Goal: Transaction & Acquisition: Subscribe to service/newsletter

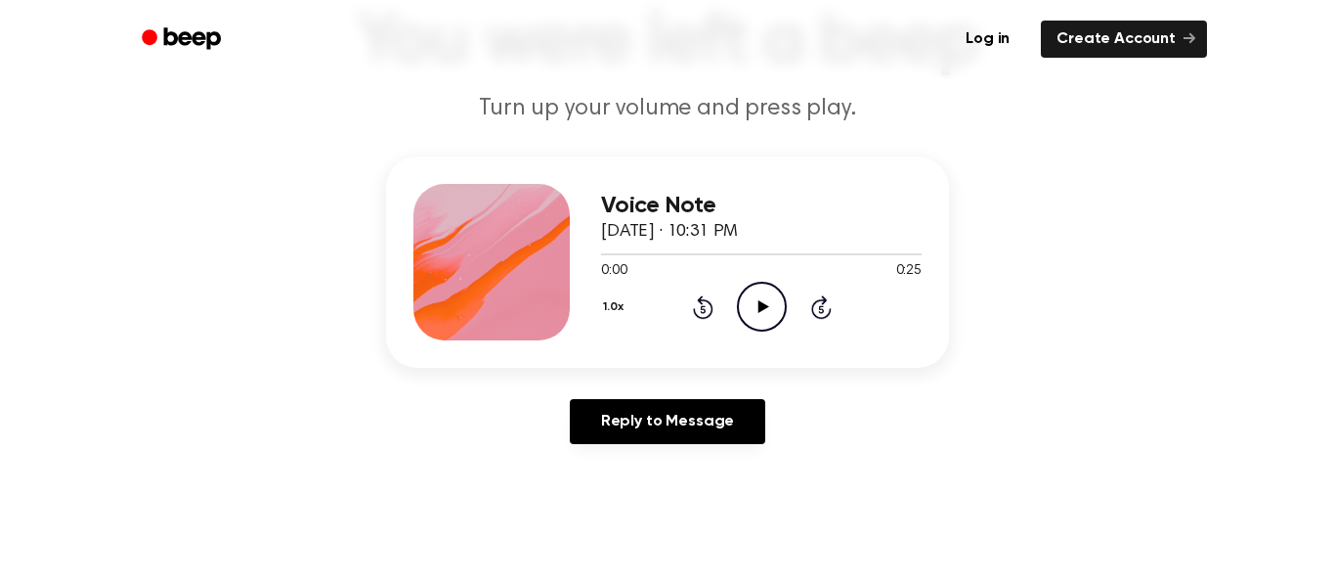
scroll to position [151, 0]
click at [758, 303] on icon "Play Audio" at bounding box center [762, 306] width 50 height 50
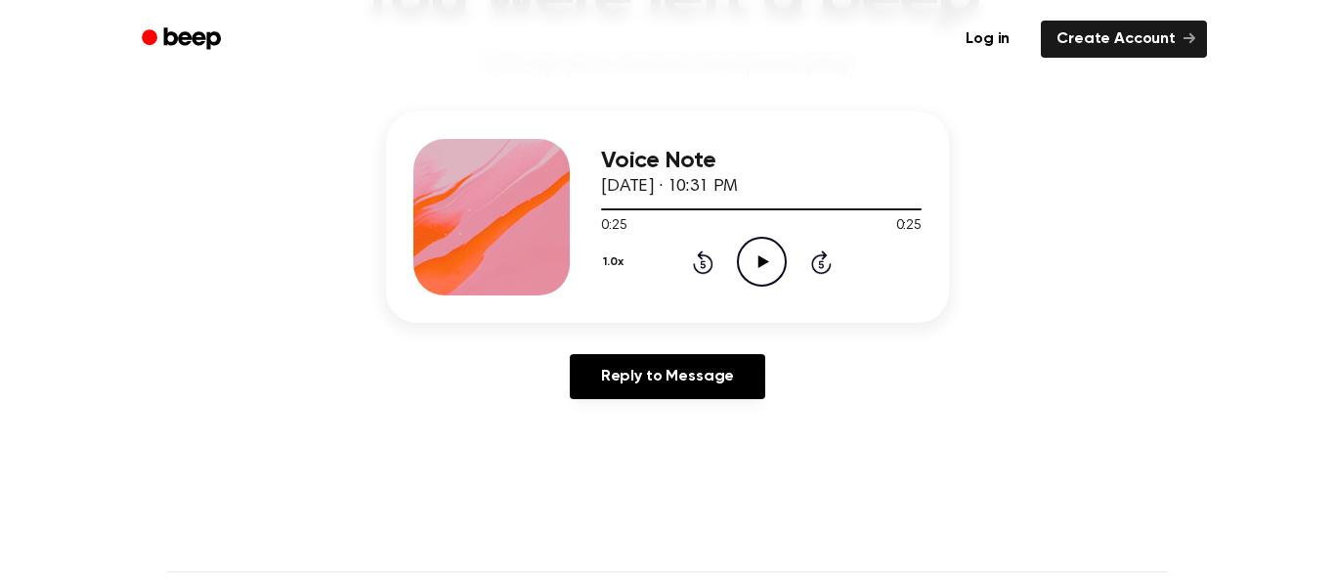
scroll to position [193, 0]
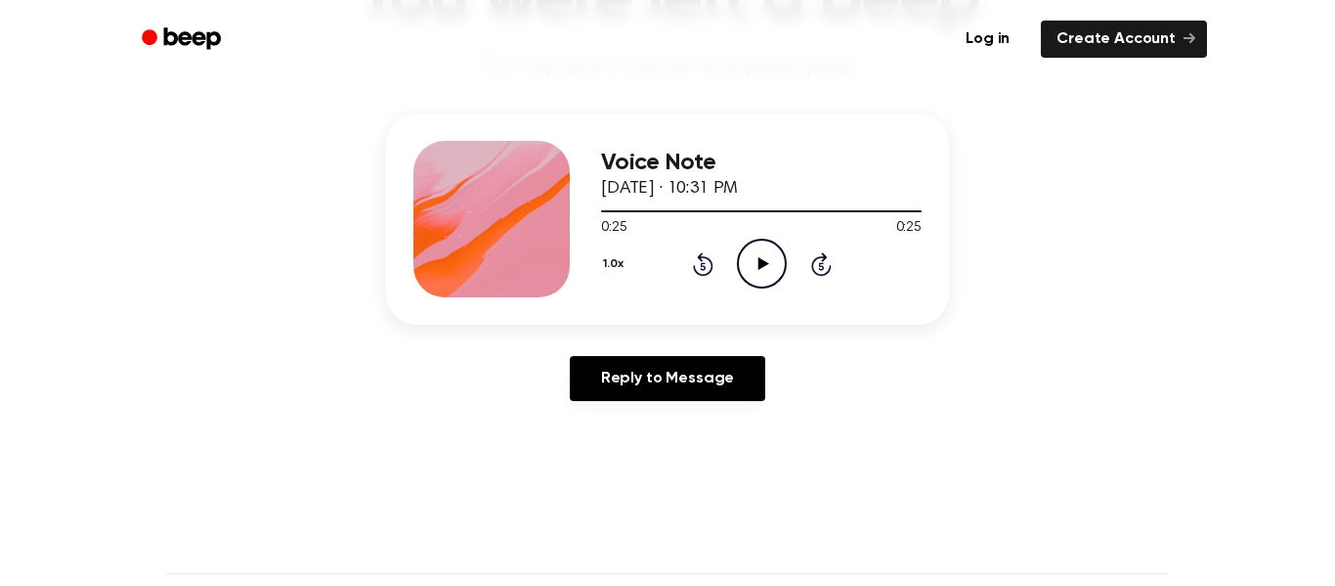
click at [767, 272] on icon "Play Audio" at bounding box center [762, 264] width 50 height 50
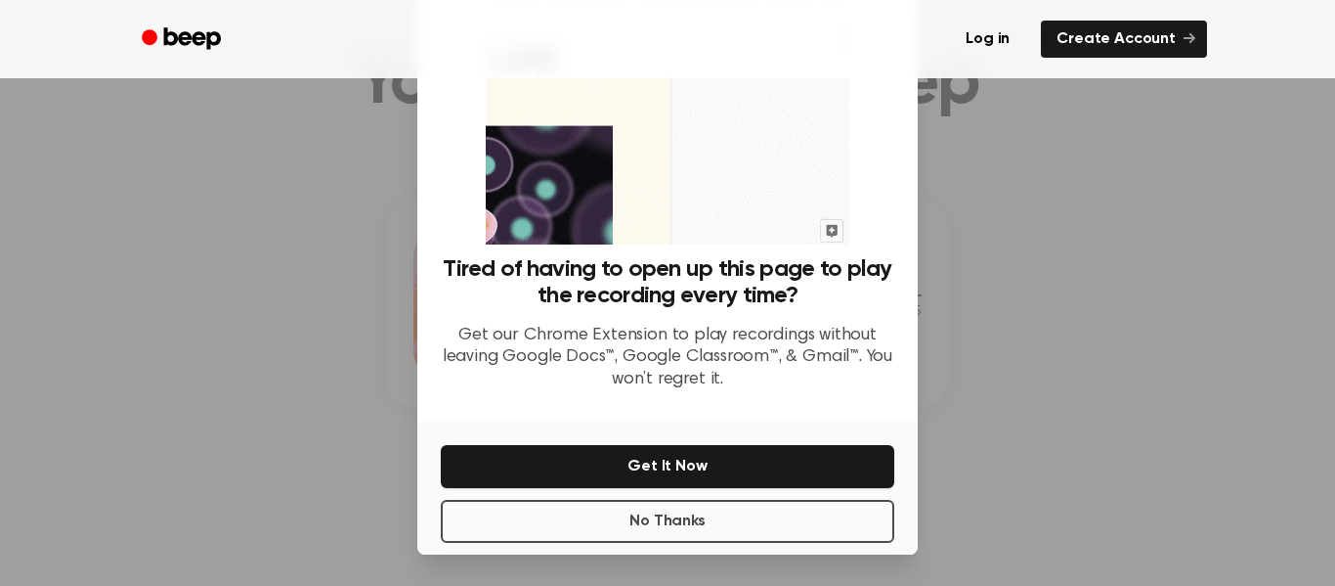
scroll to position [125, 0]
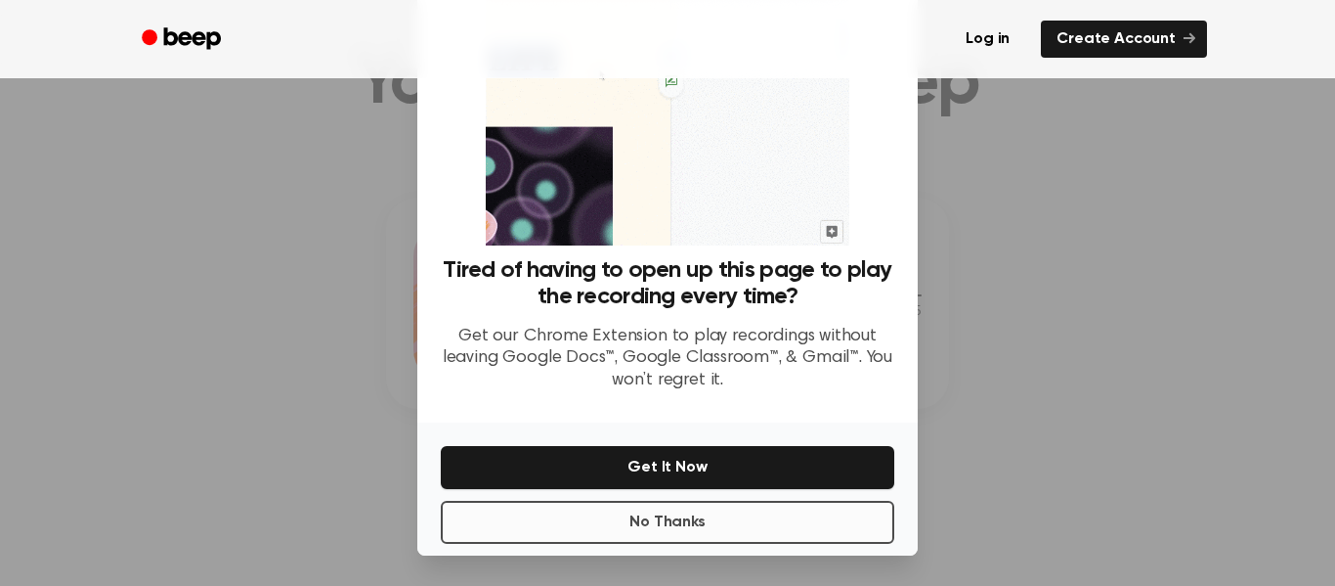
click at [740, 539] on button "No Thanks" at bounding box center [668, 522] width 454 height 43
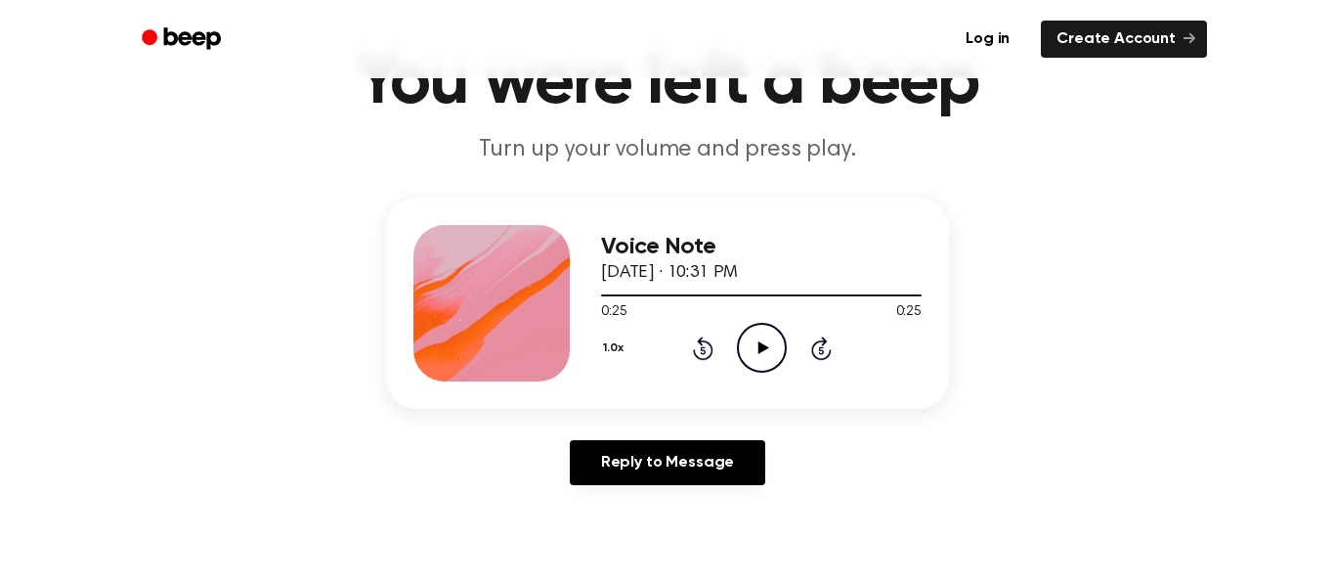
click at [762, 358] on icon "Play Audio" at bounding box center [762, 348] width 50 height 50
click at [749, 352] on icon "Pause Audio" at bounding box center [762, 348] width 50 height 50
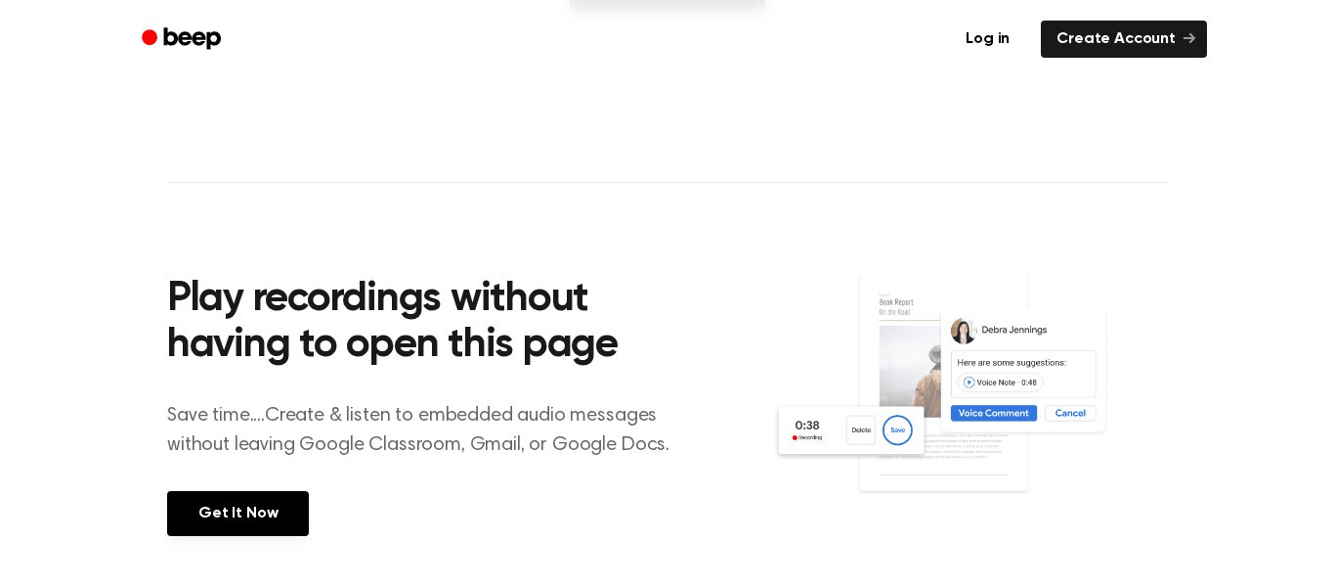
scroll to position [588, 0]
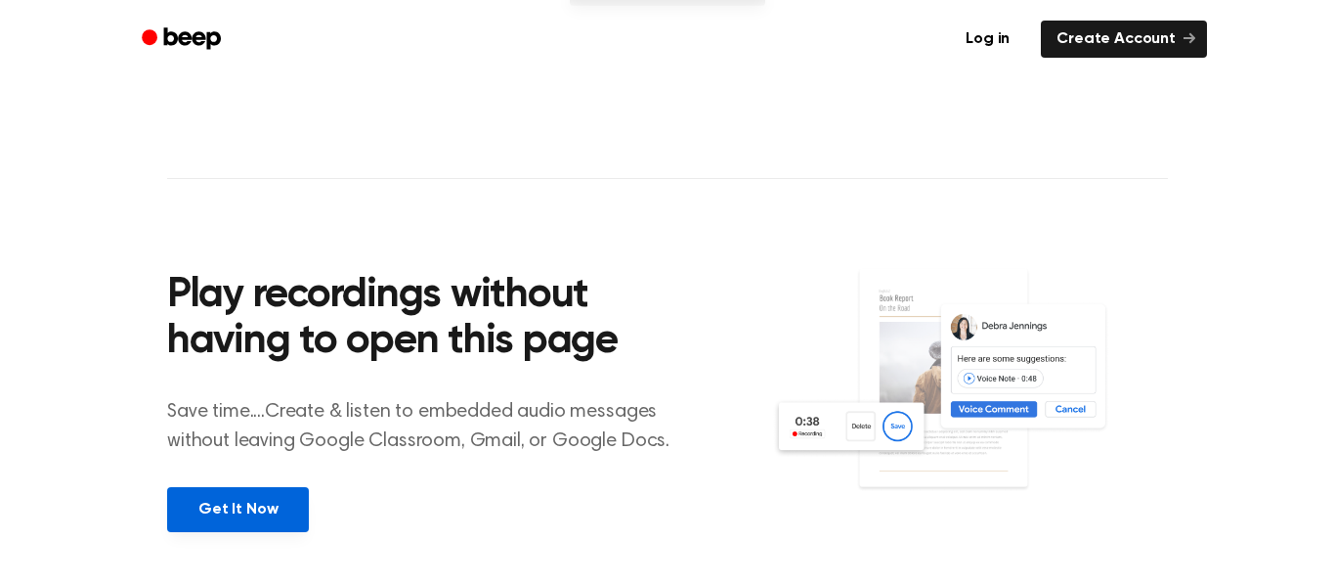
click at [280, 502] on link "Get It Now" at bounding box center [238, 509] width 142 height 45
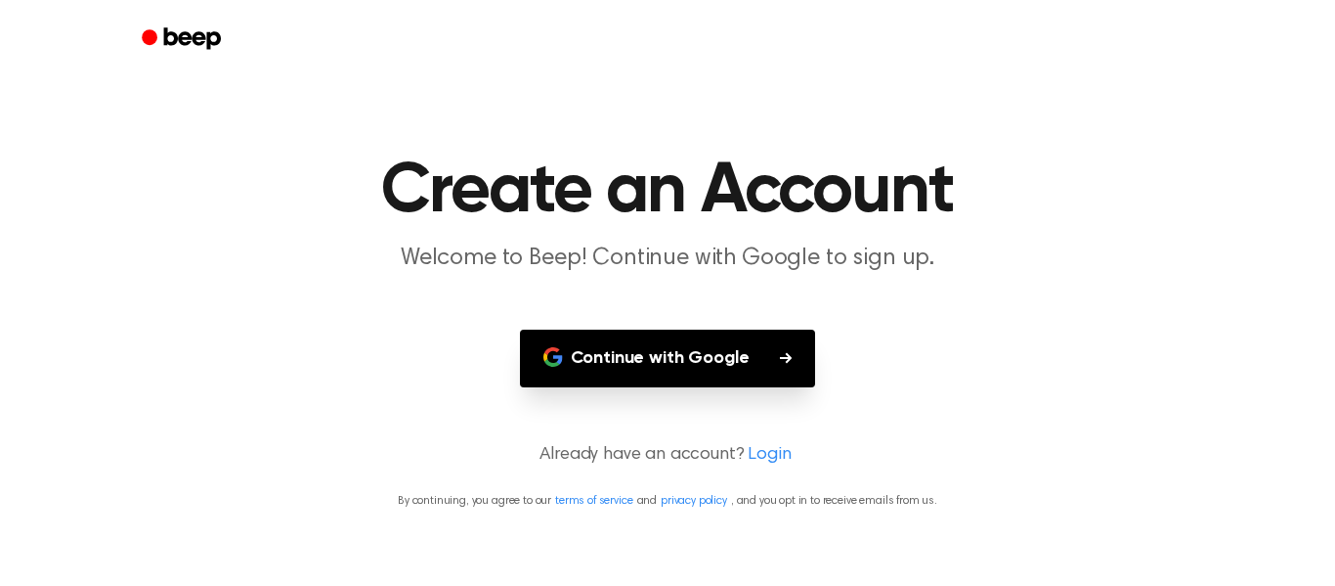
click at [668, 373] on button "Continue with Google" at bounding box center [668, 358] width 296 height 58
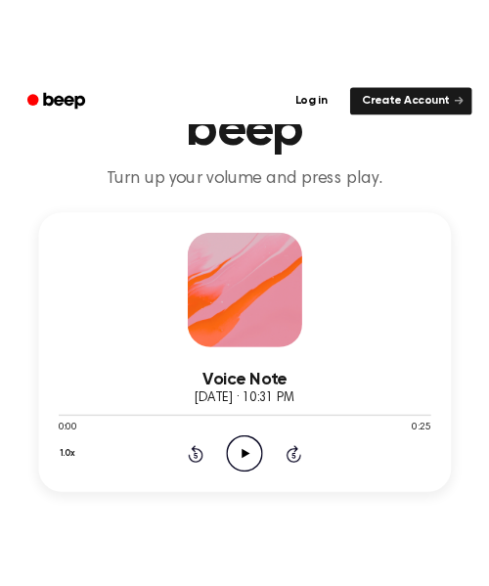
scroll to position [165, 0]
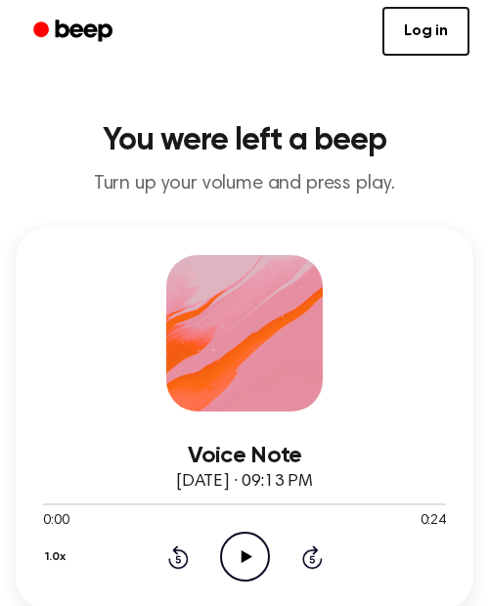
click at [251, 569] on icon "Play Audio" at bounding box center [245, 557] width 50 height 50
click at [356, 364] on div "Voice Note [DATE] · 09:13 PM 0:05 0:24 Your browser does not support the [objec…" at bounding box center [244, 418] width 457 height 381
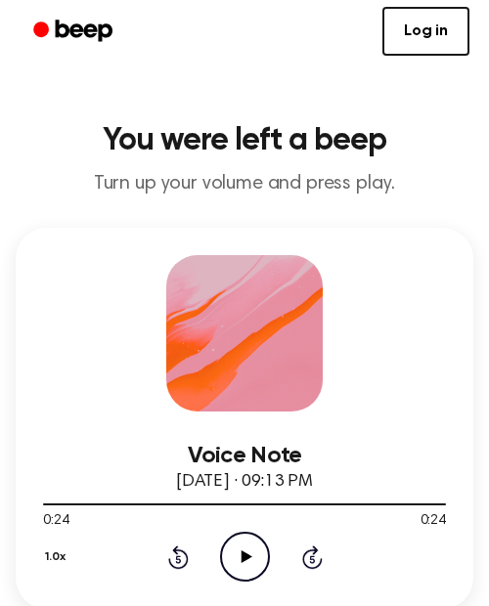
click at [243, 548] on icon "Play Audio" at bounding box center [245, 557] width 50 height 50
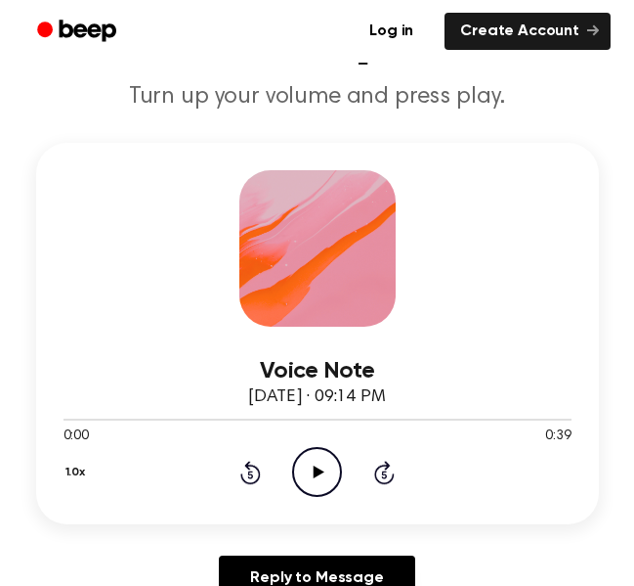
scroll to position [200, 0]
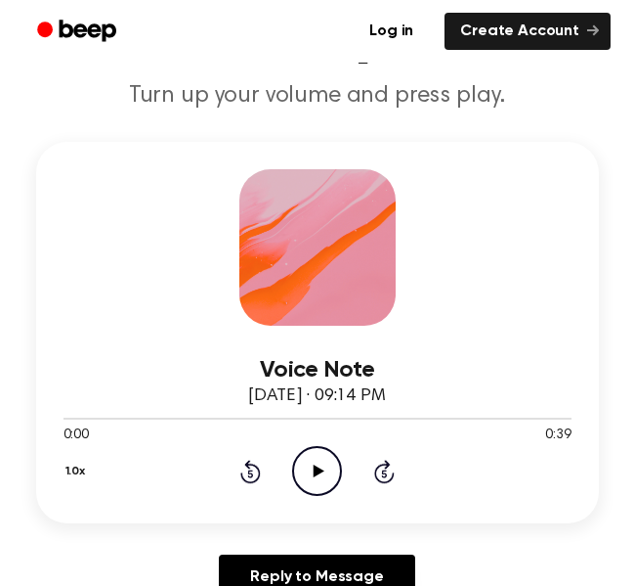
click at [319, 481] on icon "Play Audio" at bounding box center [317, 471] width 50 height 50
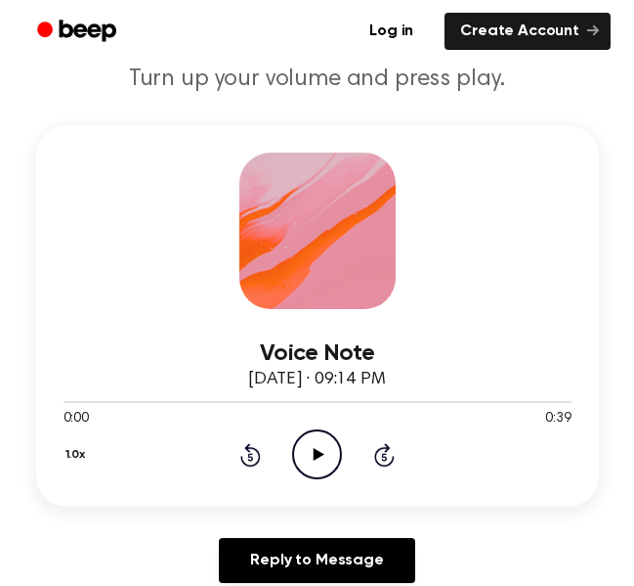
scroll to position [218, 0]
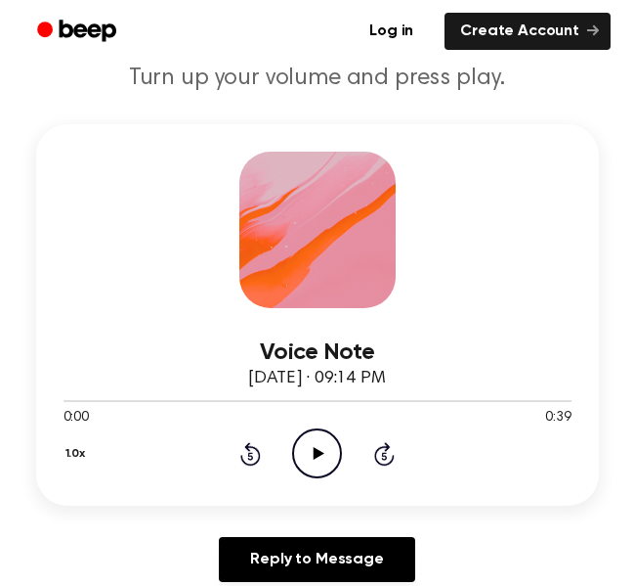
click at [319, 456] on icon at bounding box center [319, 453] width 11 height 13
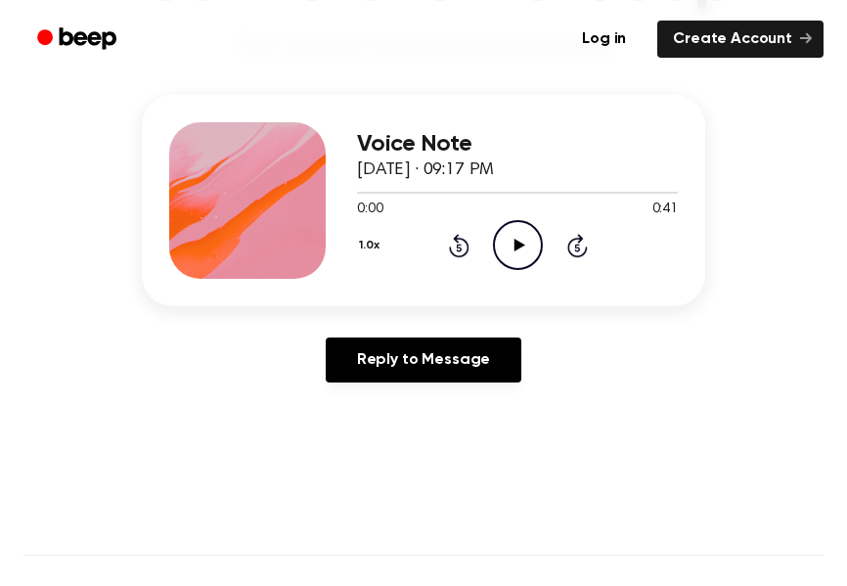
scroll to position [223, 0]
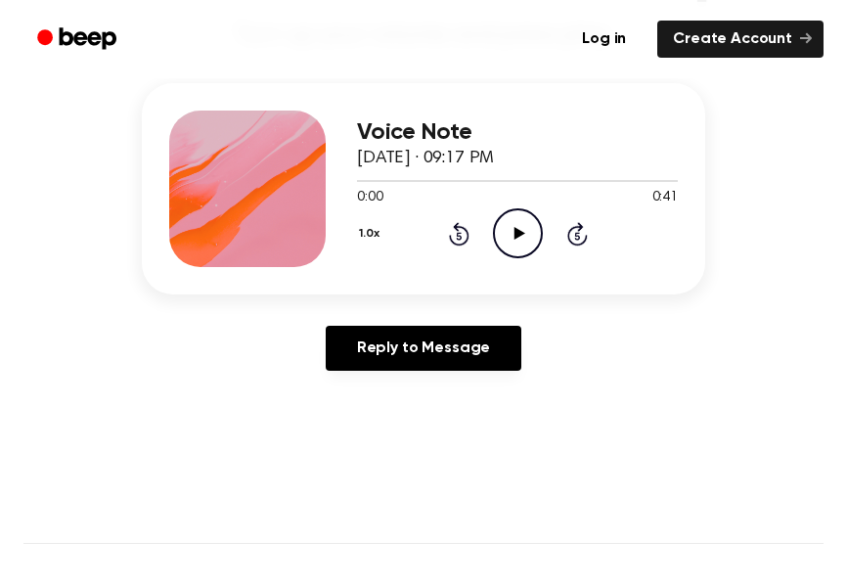
click at [508, 253] on icon "Play Audio" at bounding box center [518, 233] width 50 height 50
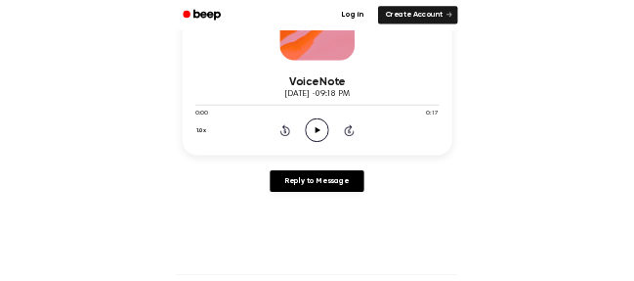
scroll to position [398, 0]
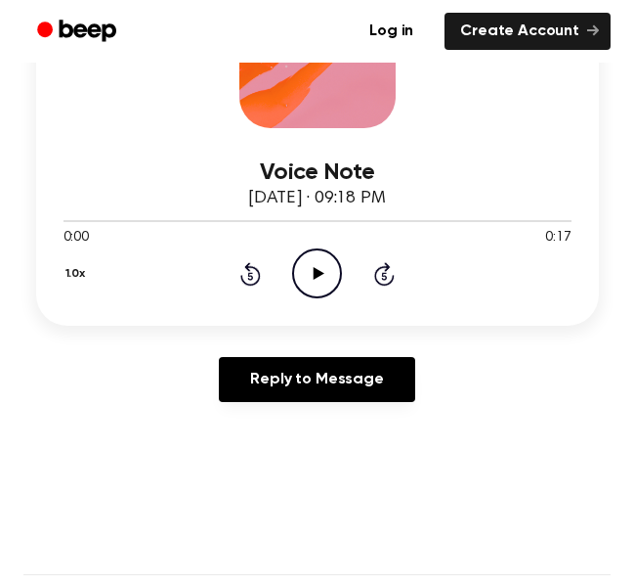
click at [350, 272] on div "1.0x Rewind 5 seconds Play Audio Skip 5 seconds" at bounding box center [318, 273] width 508 height 50
click at [325, 282] on icon "Play Audio" at bounding box center [317, 273] width 50 height 50
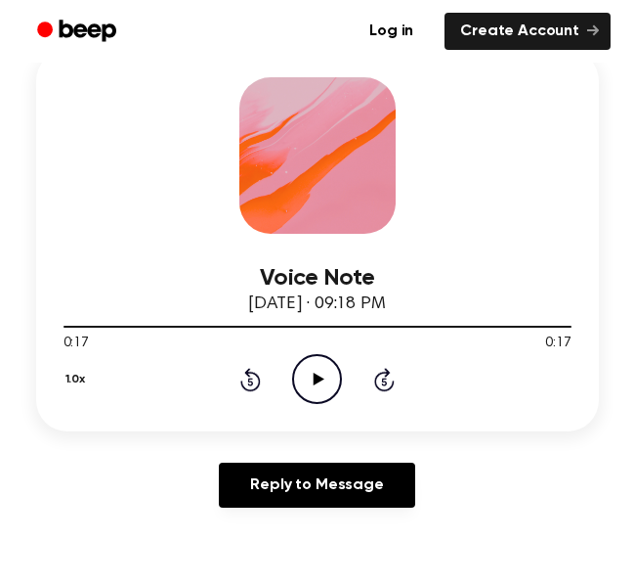
scroll to position [280, 0]
